Goal: Find specific page/section: Locate a particular part of the current website

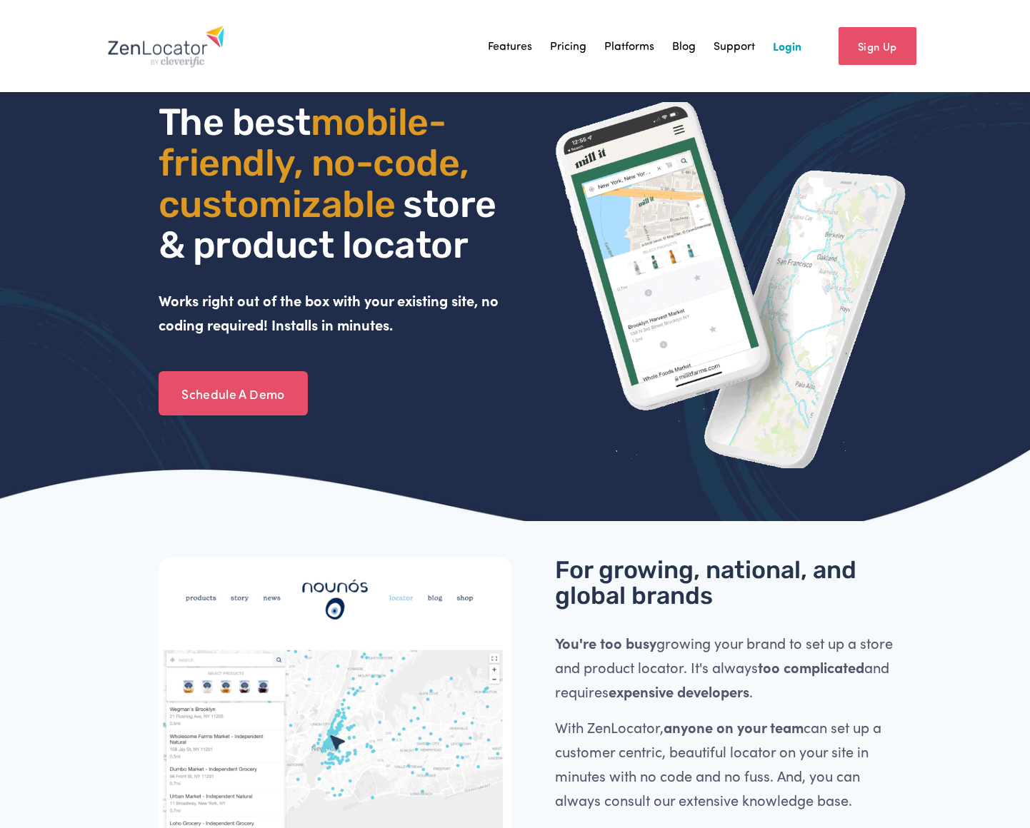
click at [795, 42] on link "Login" at bounding box center [787, 45] width 29 height 21
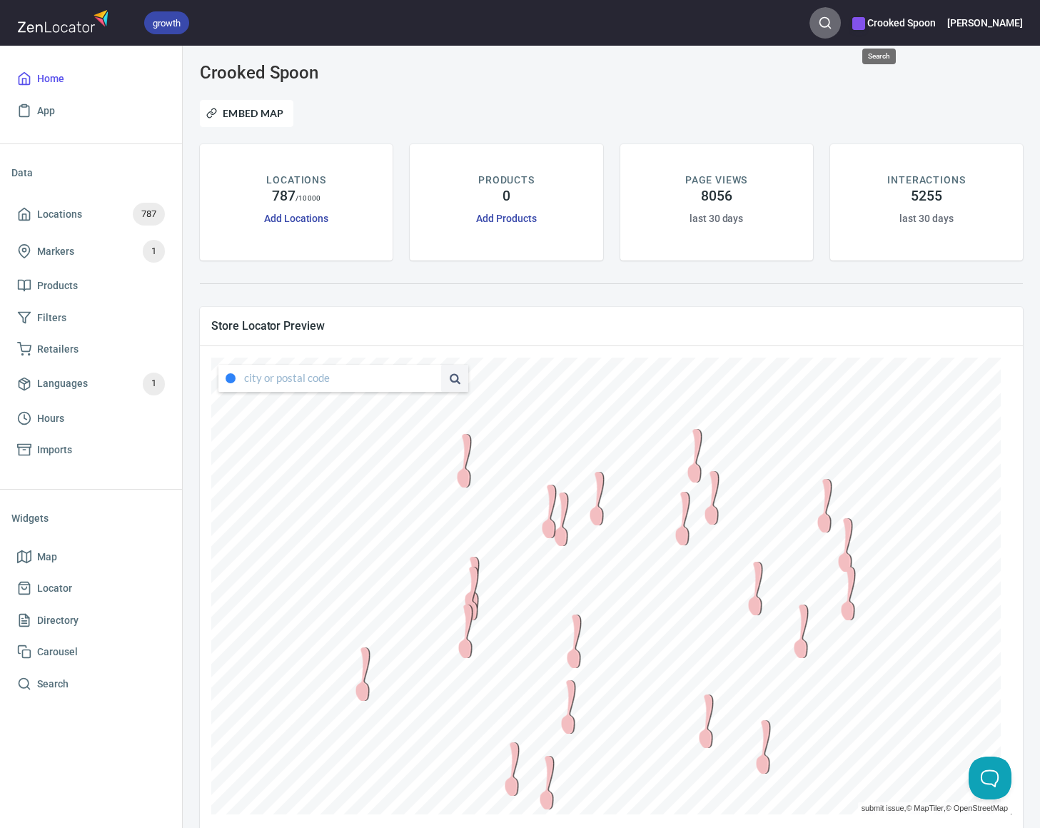
click at [841, 24] on button "button" at bounding box center [825, 22] width 31 height 31
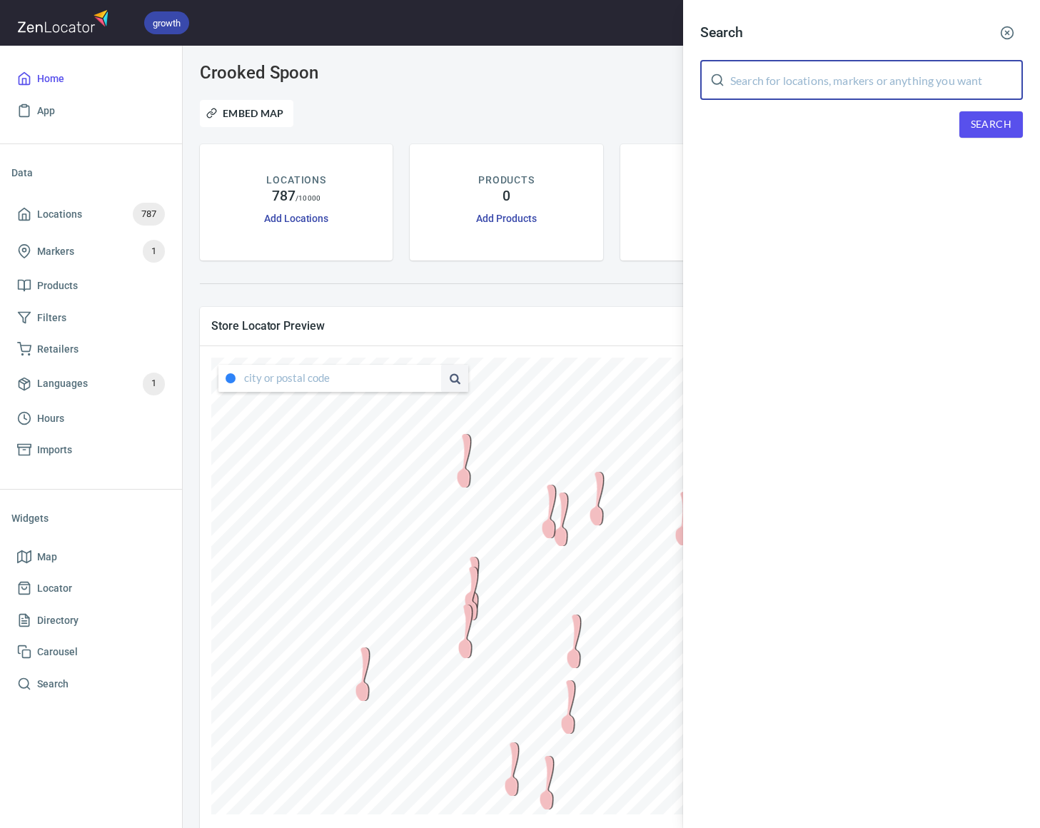
click at [825, 89] on input "text" at bounding box center [876, 80] width 293 height 40
type input "new seasons"
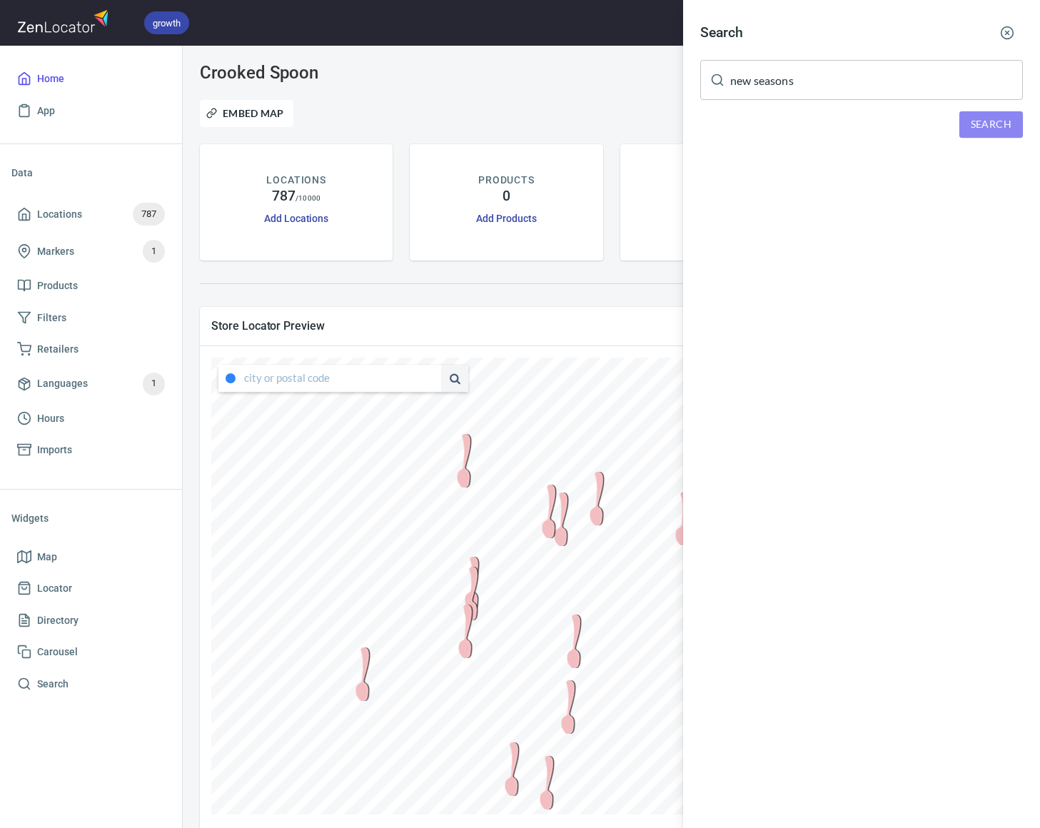
click at [980, 121] on span "Search" at bounding box center [991, 125] width 41 height 18
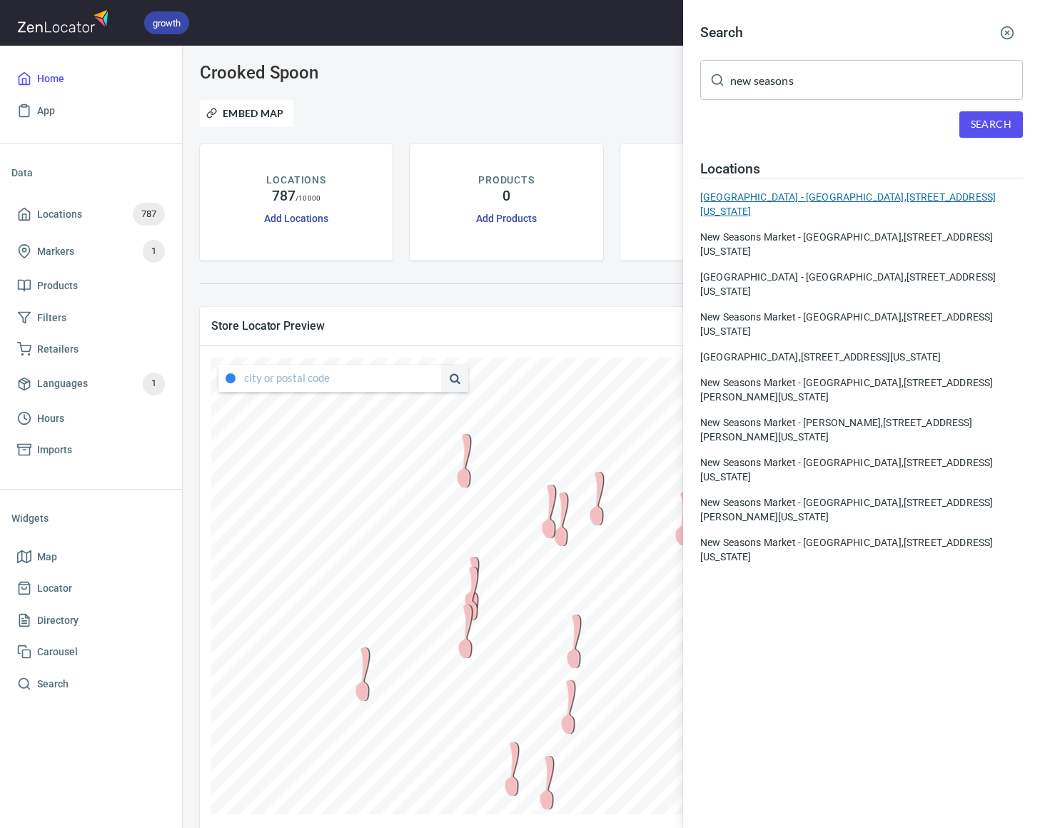
click at [834, 196] on div "New Seasons Market - Arbor Lodge, 6400 North Interstate Avenue, Portland, Orego…" at bounding box center [861, 204] width 323 height 29
